Goal: Task Accomplishment & Management: Use online tool/utility

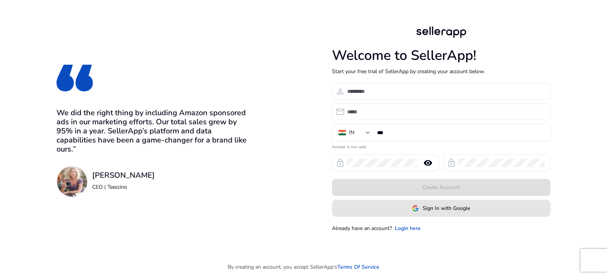
click at [438, 206] on span "Sign In with Google" at bounding box center [445, 208] width 47 height 8
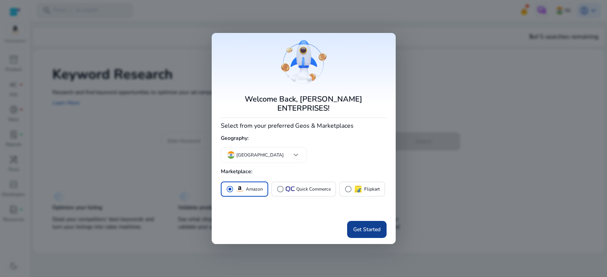
drag, startPoint x: 364, startPoint y: 219, endPoint x: 369, endPoint y: 217, distance: 6.3
click at [364, 221] on span at bounding box center [366, 230] width 39 height 18
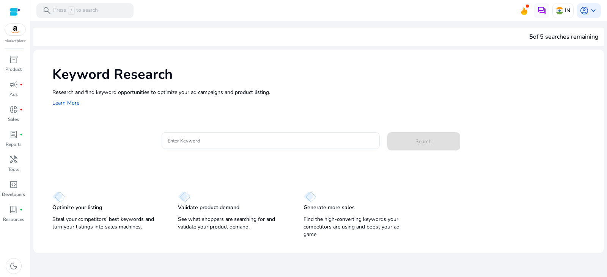
click at [259, 146] on div at bounding box center [271, 140] width 206 height 17
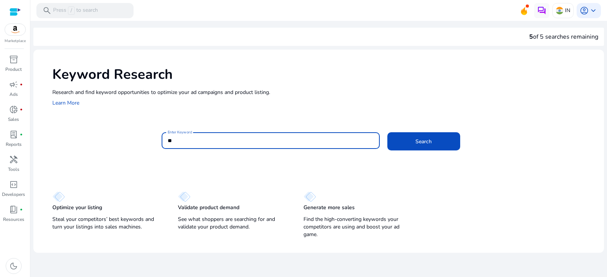
type input "*"
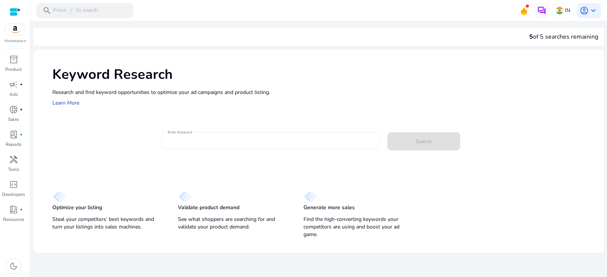
click at [210, 147] on div at bounding box center [271, 140] width 206 height 17
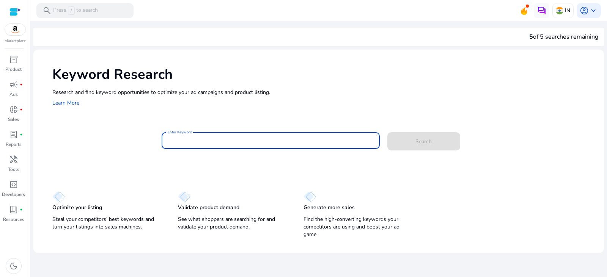
click at [215, 147] on div at bounding box center [271, 140] width 206 height 17
click at [217, 146] on div at bounding box center [271, 140] width 206 height 17
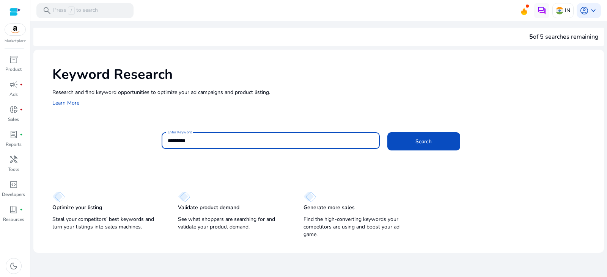
type input "*********"
click at [387, 132] on button "Search" at bounding box center [423, 141] width 73 height 18
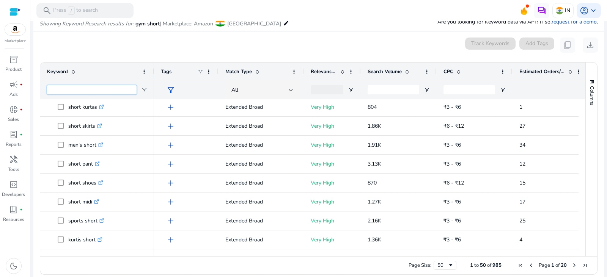
click at [112, 91] on input "Keyword Filter Input" at bounding box center [91, 89] width 89 height 9
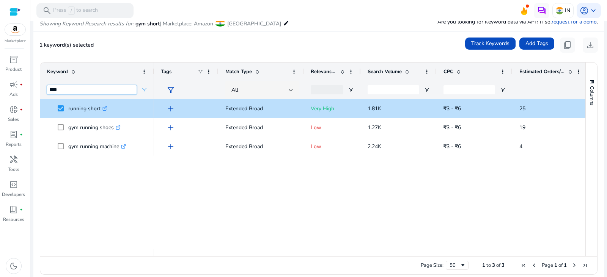
click at [92, 89] on input "****" at bounding box center [91, 89] width 89 height 9
type input "*"
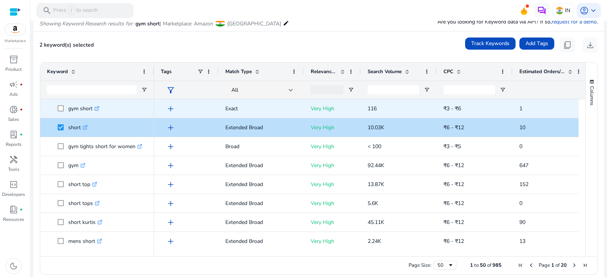
click at [56, 105] on span "gym short .st0{fill:#2c8af8}" at bounding box center [97, 109] width 100 height 16
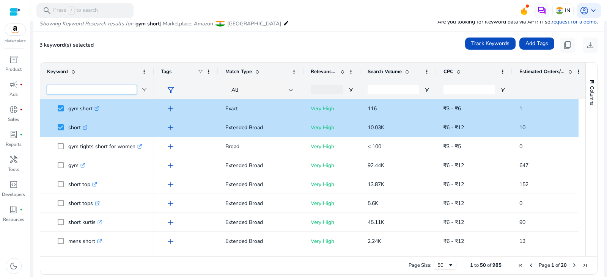
click at [96, 91] on input "Keyword Filter Input" at bounding box center [91, 89] width 89 height 9
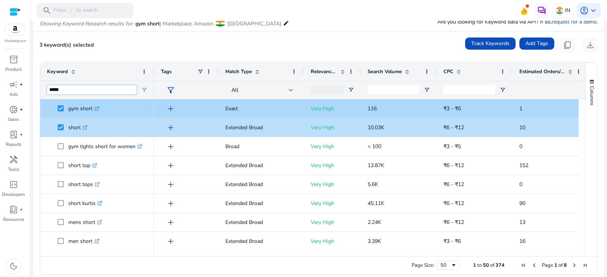
type input "*****"
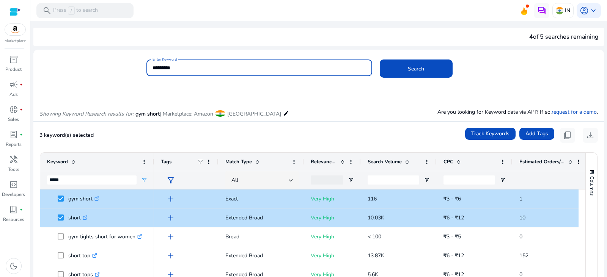
click at [193, 66] on input "*********" at bounding box center [258, 68] width 213 height 8
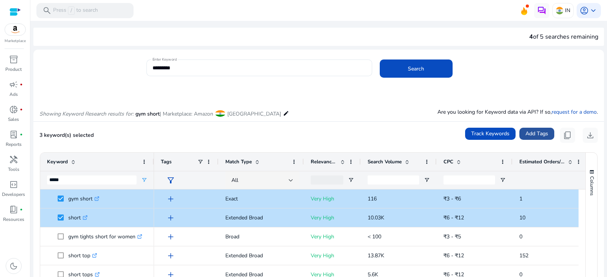
click at [535, 137] on span "Add Tags" at bounding box center [536, 134] width 23 height 8
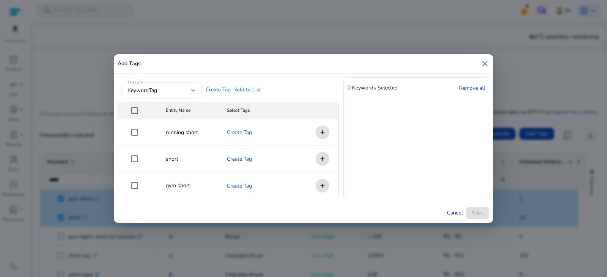
click at [184, 96] on div "keywordTag" at bounding box center [161, 90] width 68 height 17
click at [185, 111] on mat-option "Keyword Tag" at bounding box center [161, 111] width 80 height 18
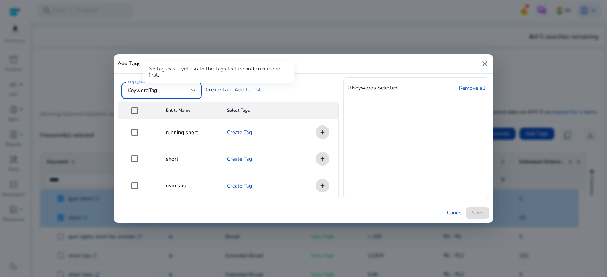
drag, startPoint x: 219, startPoint y: 88, endPoint x: 224, endPoint y: 88, distance: 4.9
click at [219, 88] on link "Create Tag" at bounding box center [218, 90] width 25 height 8
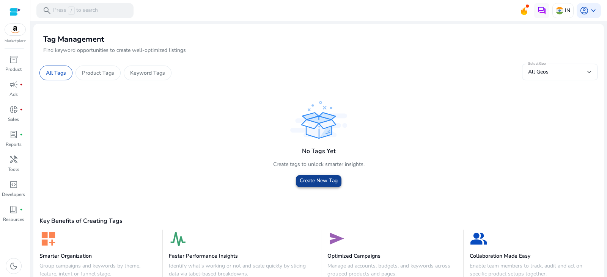
click at [322, 189] on span at bounding box center [319, 181] width 46 height 18
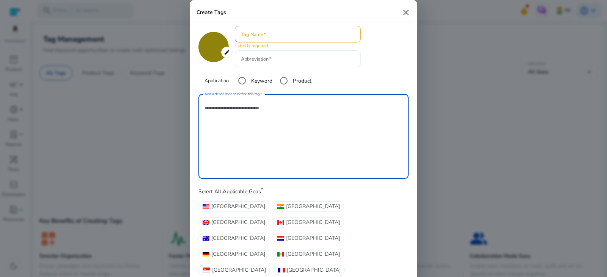
click at [287, 113] on textarea "Add a description to define this tag" at bounding box center [303, 136] width 198 height 77
click at [410, 17] on div "Create Tags close" at bounding box center [303, 12] width 221 height 19
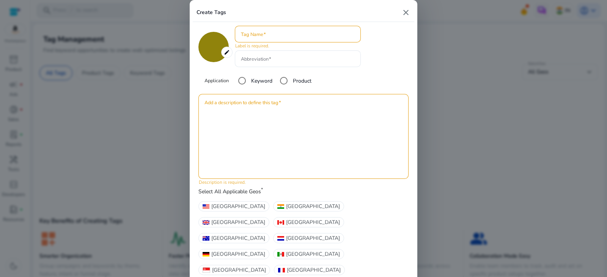
click at [403, 17] on mat-icon "close" at bounding box center [405, 12] width 9 height 9
type input "*******"
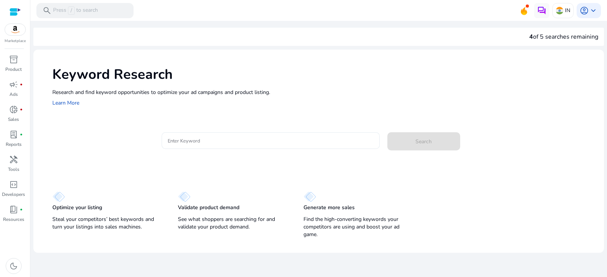
click at [230, 142] on input "Enter Keyword" at bounding box center [271, 141] width 206 height 8
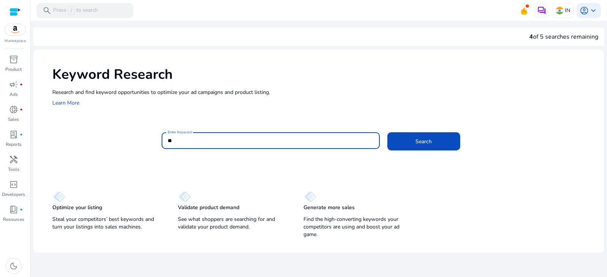
type input "*"
